Goal: Task Accomplishment & Management: Manage account settings

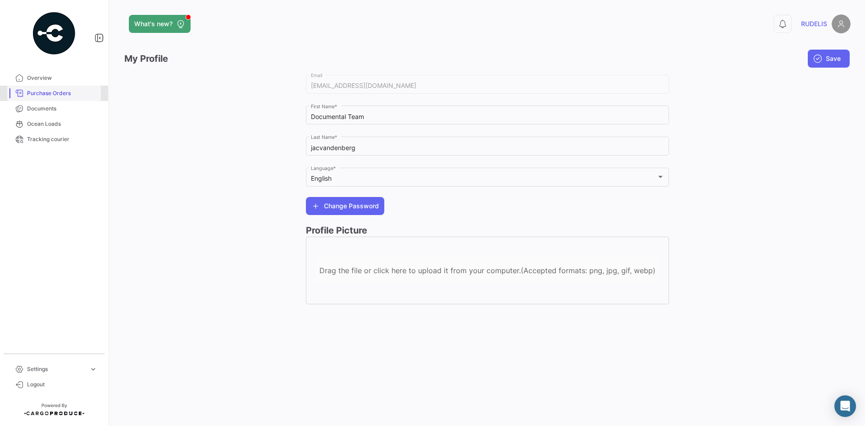
click at [47, 96] on span "Purchase Orders" at bounding box center [62, 93] width 70 height 8
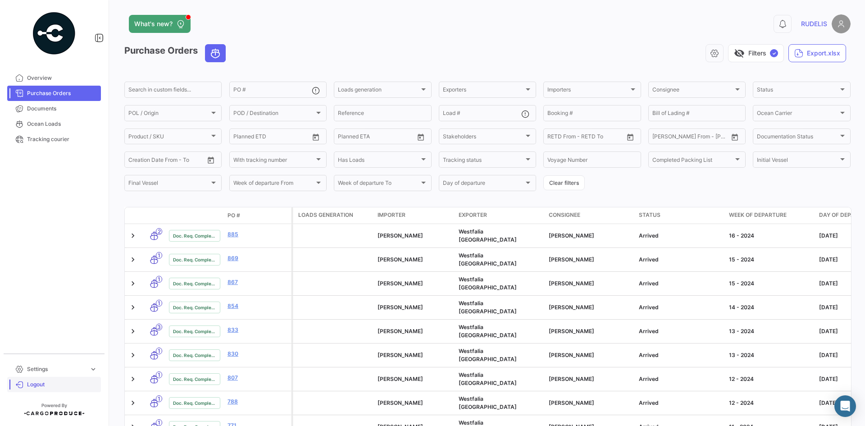
click at [36, 383] on span "Logout" at bounding box center [62, 384] width 70 height 8
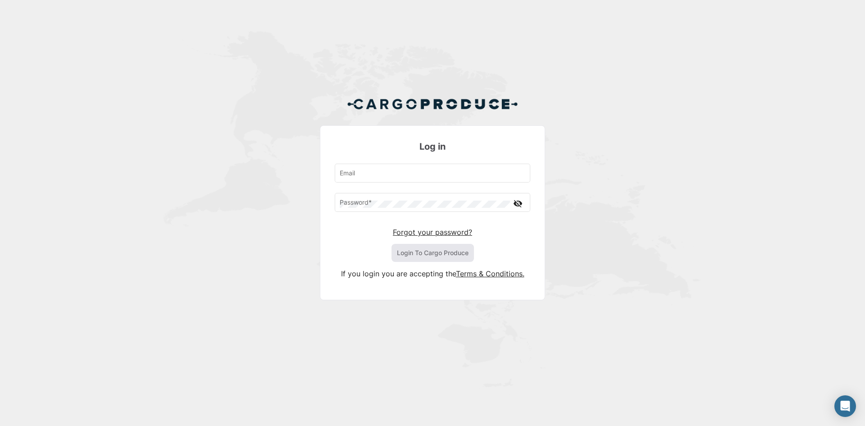
type input "[EMAIL_ADDRESS][DOMAIN_NAME]"
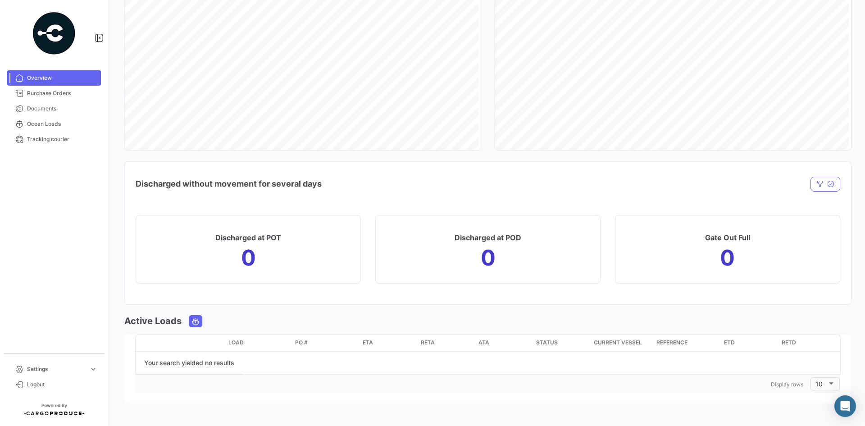
scroll to position [748, 0]
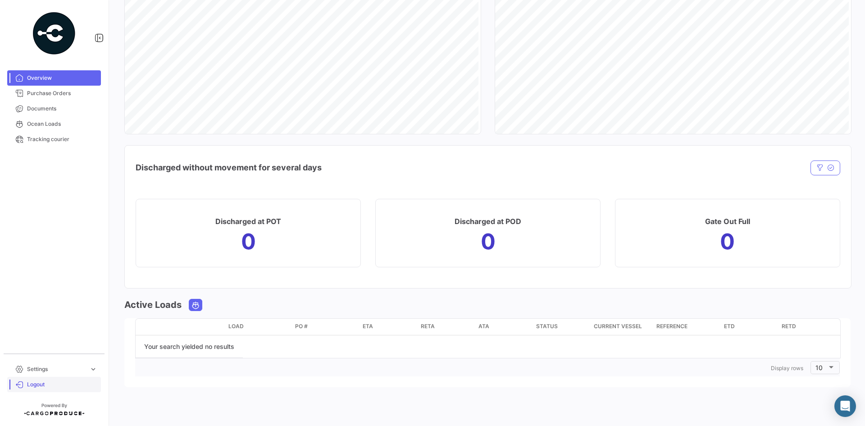
click at [48, 386] on span "Logout" at bounding box center [62, 384] width 70 height 8
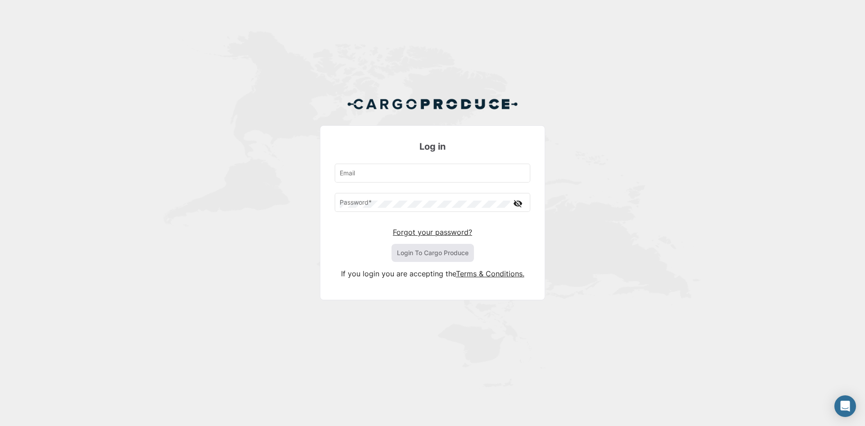
type input "[EMAIL_ADDRESS][DOMAIN_NAME]"
